Goal: Information Seeking & Learning: Learn about a topic

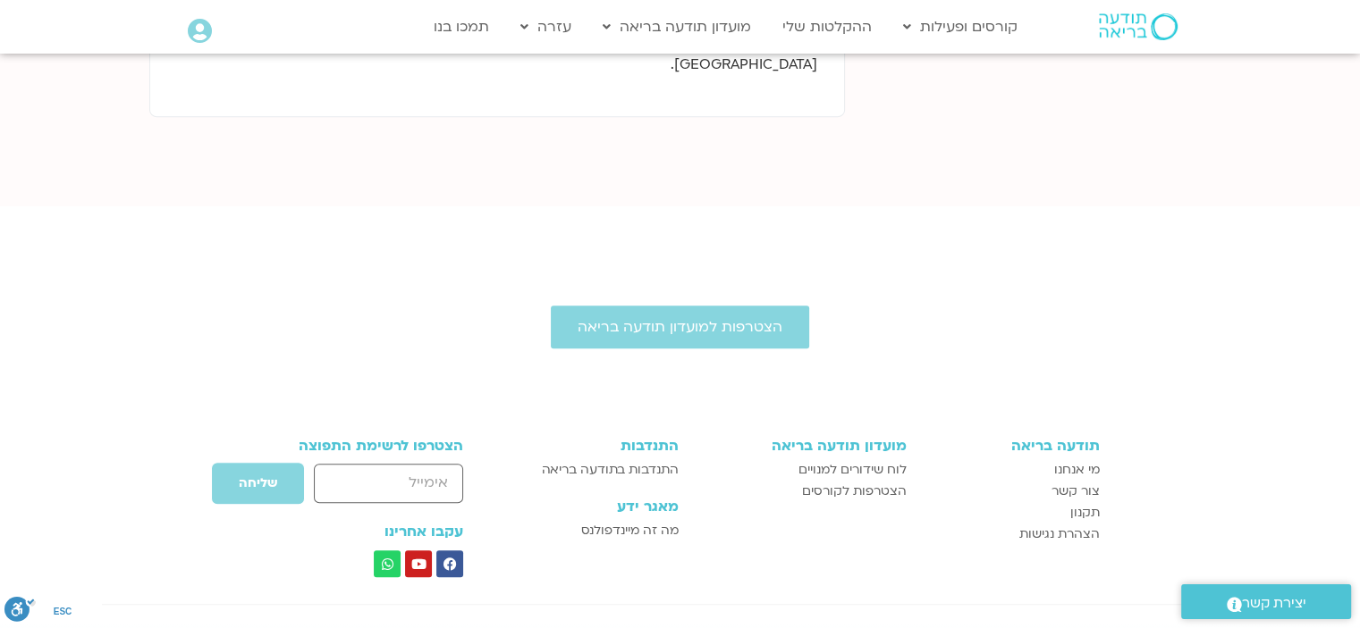
scroll to position [940, 0]
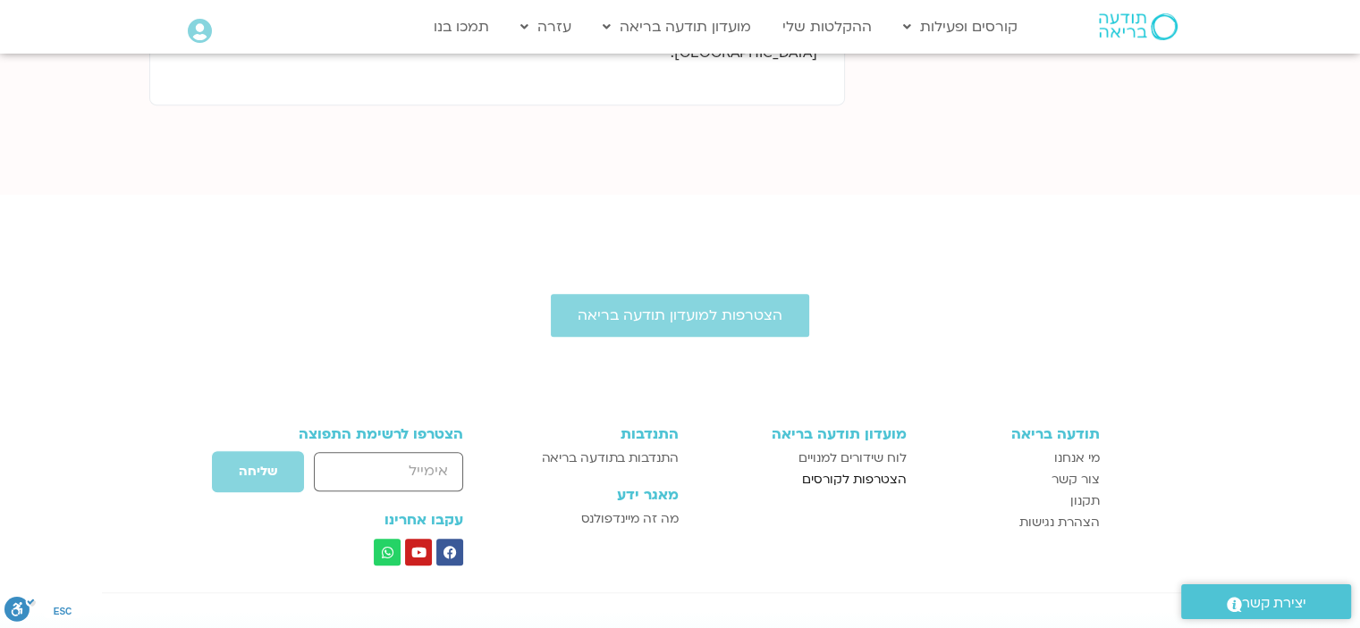
click at [869, 469] on span "הצטרפות לקורסים" at bounding box center [854, 479] width 105 height 21
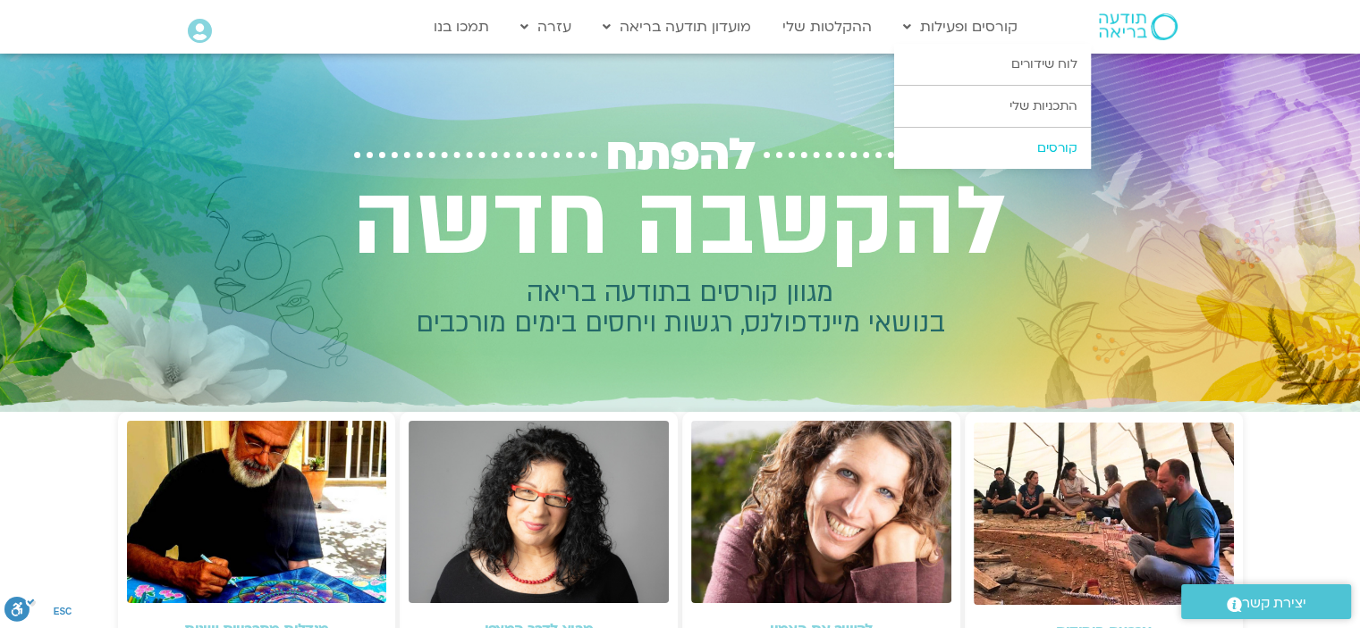
click at [1030, 149] on link "קורסים" at bounding box center [992, 148] width 197 height 41
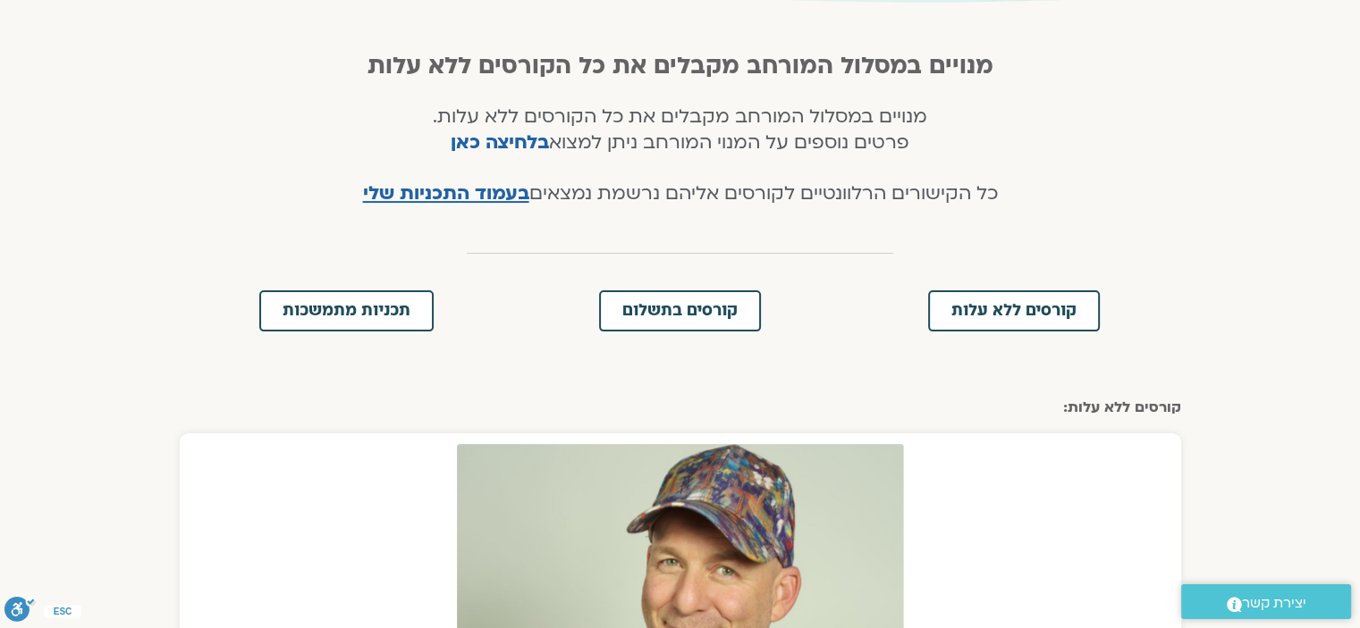
scroll to position [358, 0]
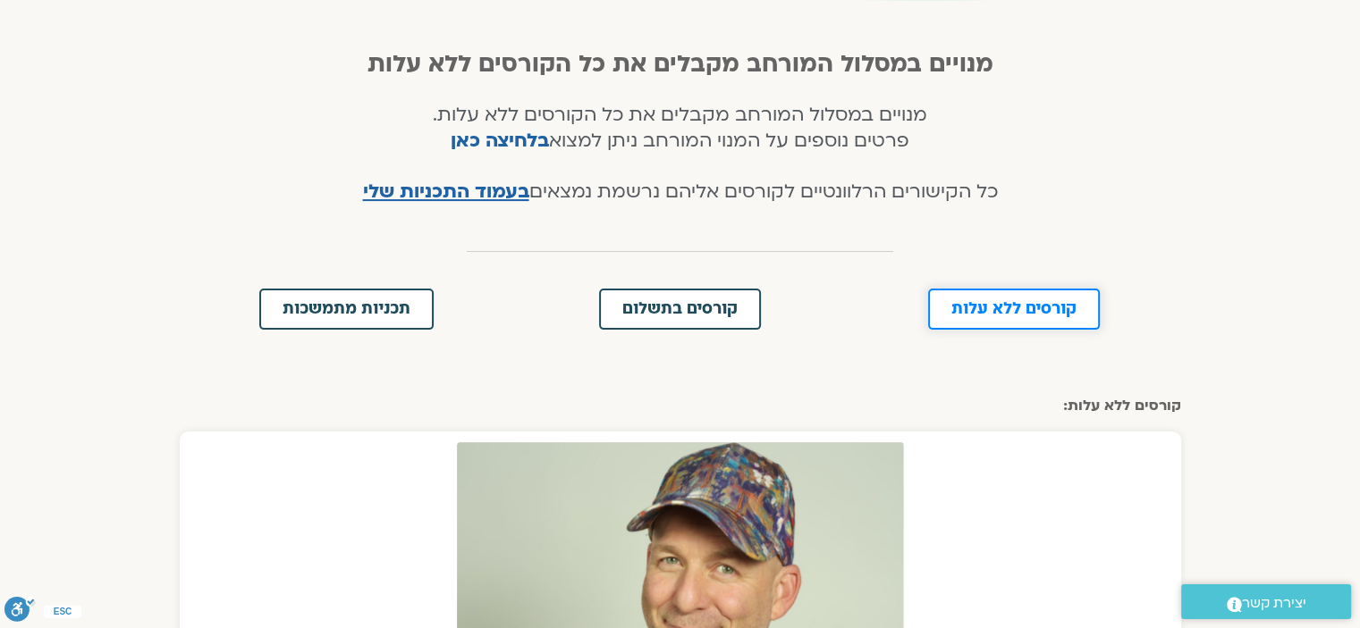
click at [997, 317] on link "קורסים ללא עלות" at bounding box center [1014, 309] width 172 height 41
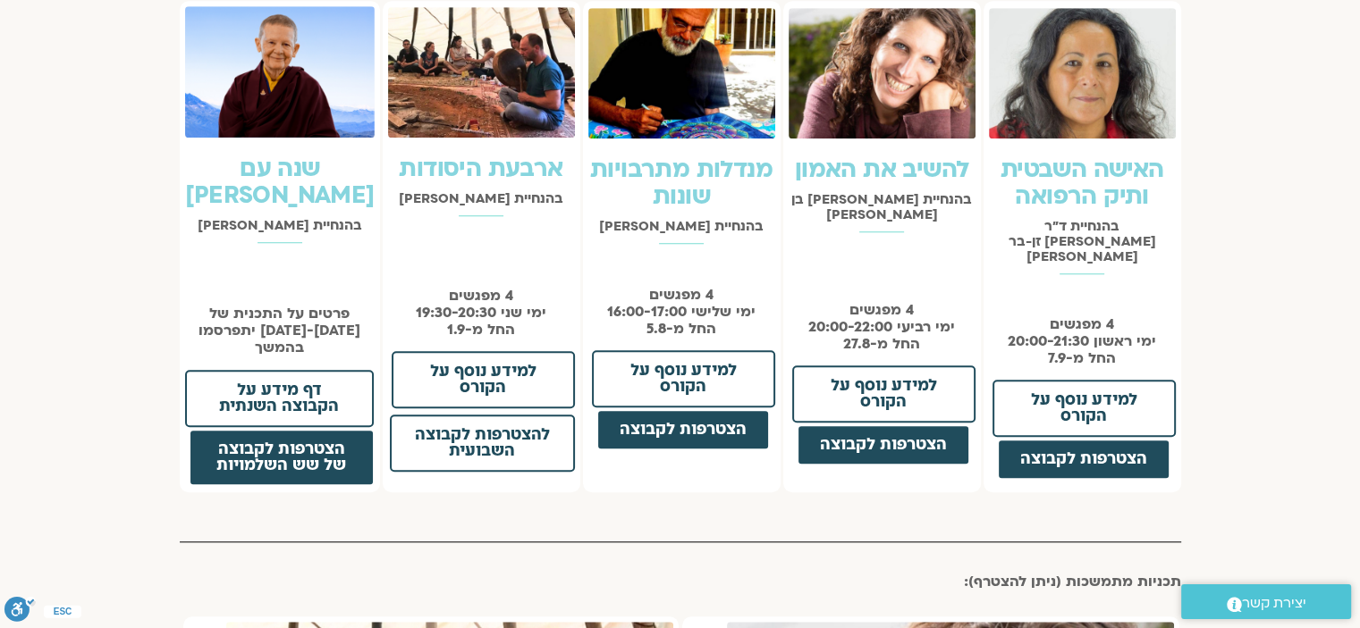
scroll to position [1445, 0]
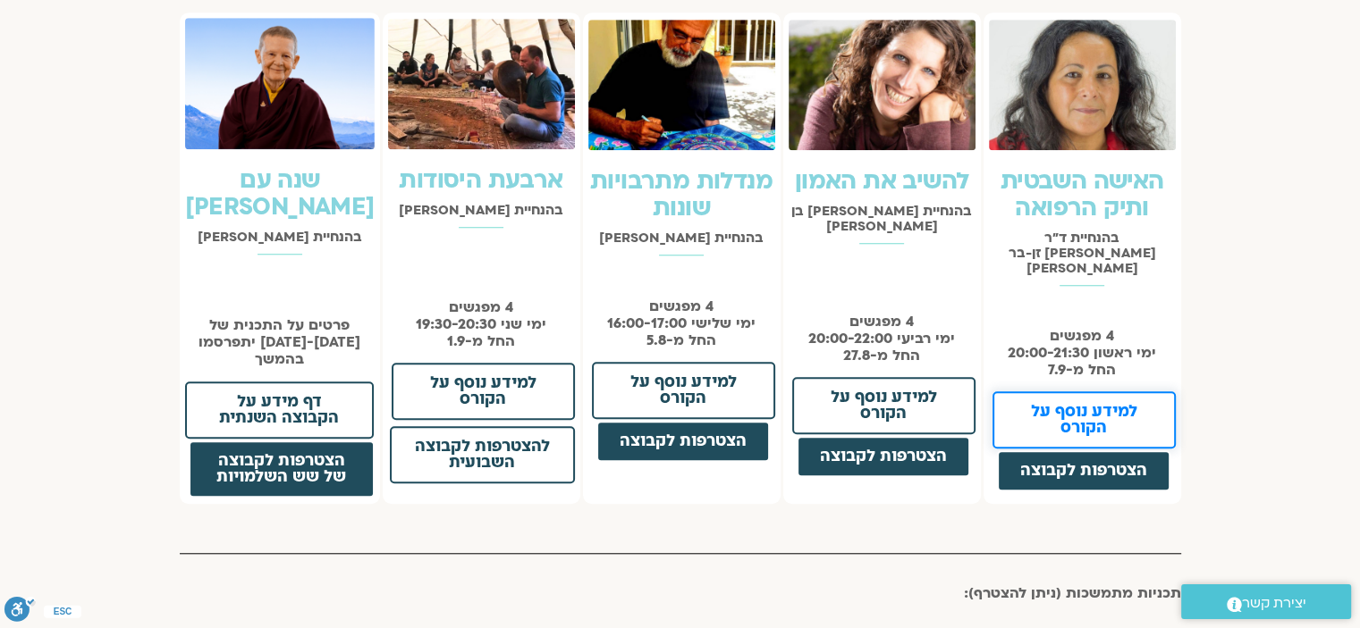
click at [1065, 404] on span "למידע נוסף על הקורס" at bounding box center [1083, 420] width 137 height 32
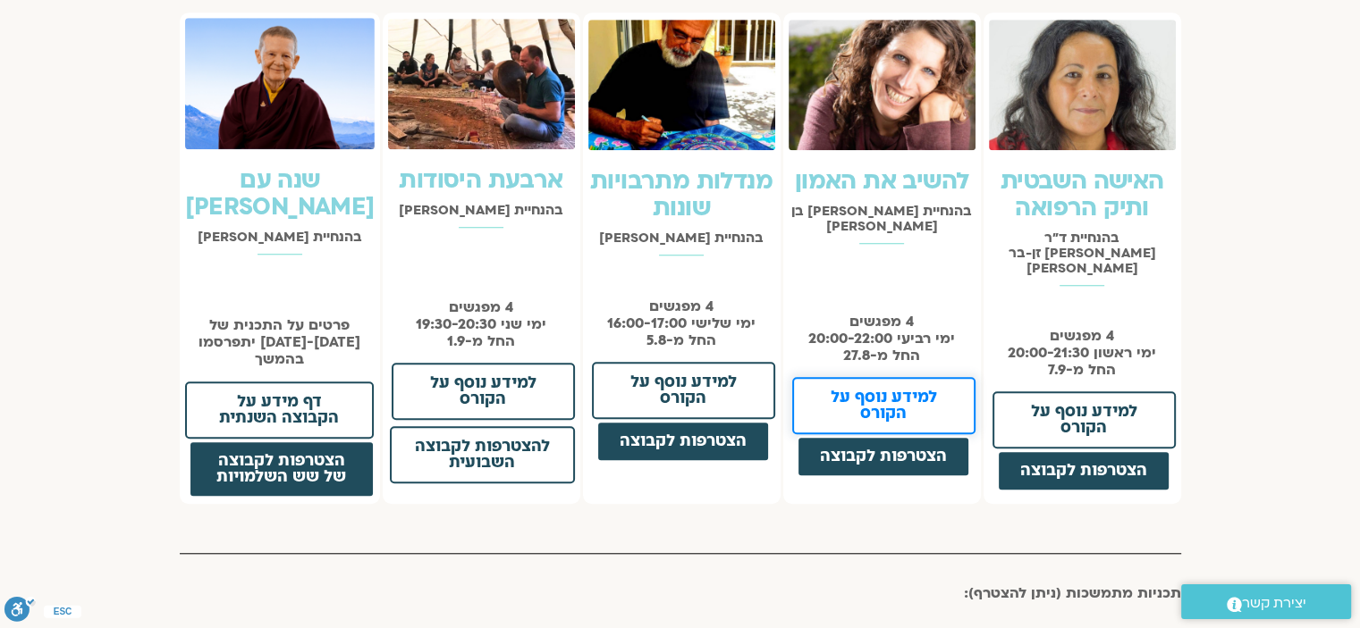
click at [897, 390] on span "למידע נוסף על הקורס" at bounding box center [883, 406] width 137 height 32
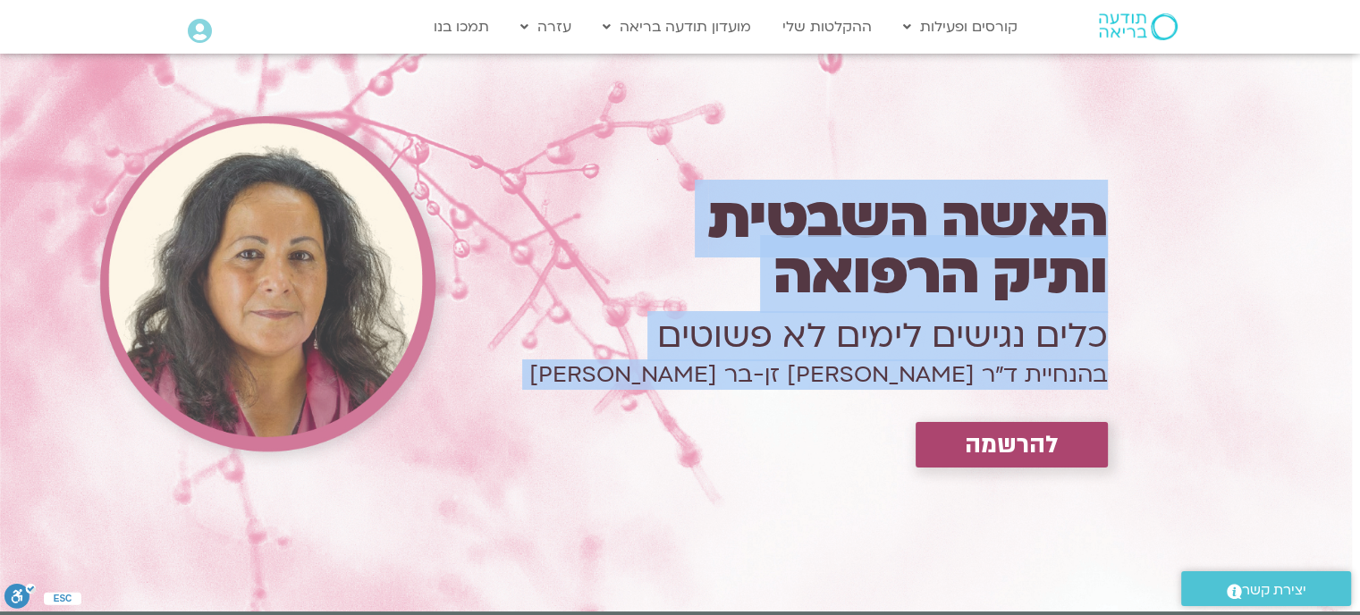
drag, startPoint x: 0, startPoint y: 0, endPoint x: 1268, endPoint y: 518, distance: 1369.2
click at [1268, 518] on div "האשה השבטית ותיק הרפואה כלים נגישים לימים לא פשוטים בהנחיית ד״ר צילה זן-בר צור …" at bounding box center [672, 333] width 1360 height 558
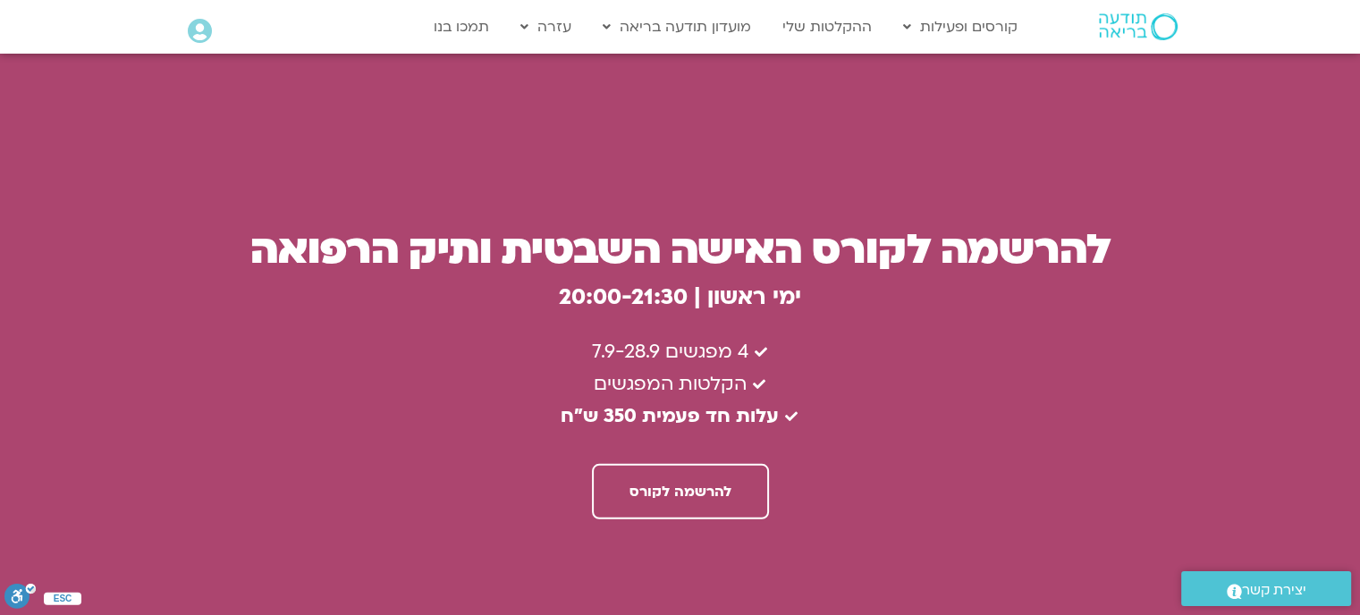
scroll to position [4870, 0]
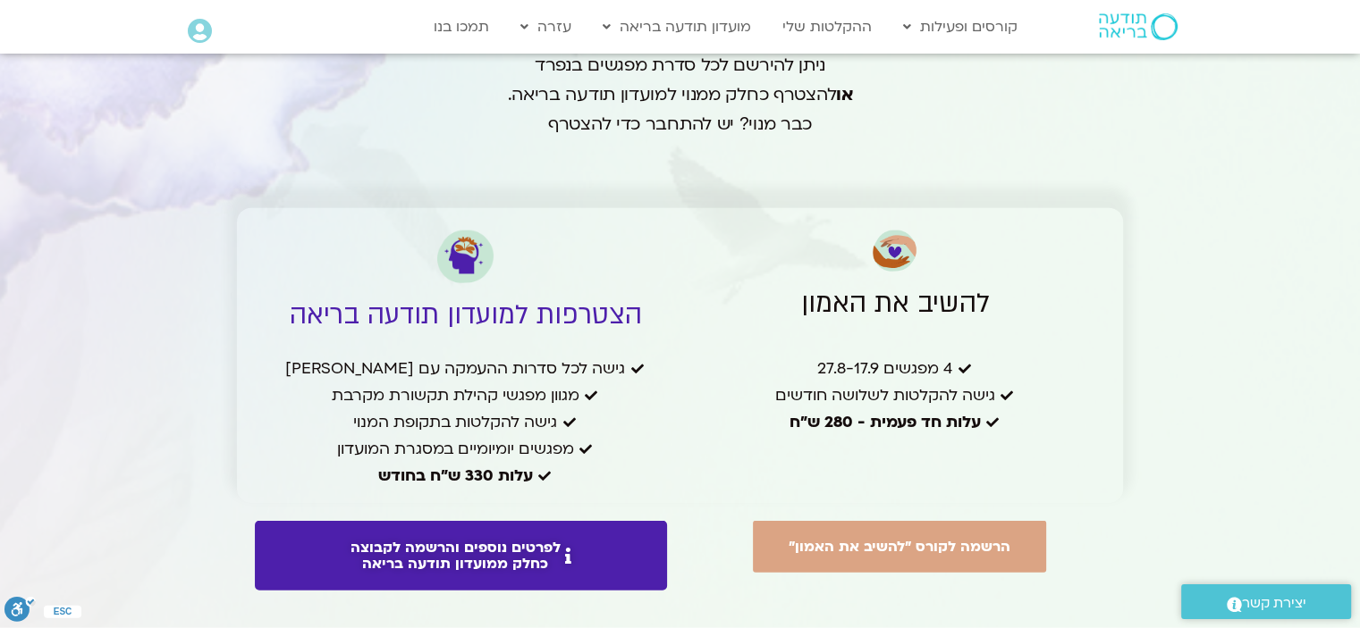
scroll to position [4291, 0]
